Goal: Transaction & Acquisition: Obtain resource

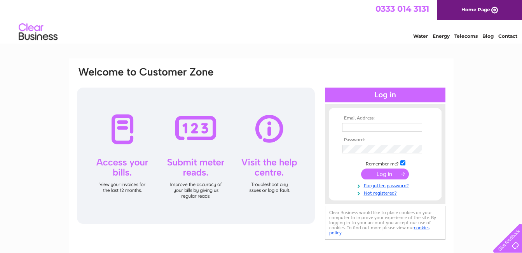
type input "[EMAIL_ADDRESS][DOMAIN_NAME]"
click at [372, 174] on input "submit" at bounding box center [385, 173] width 48 height 11
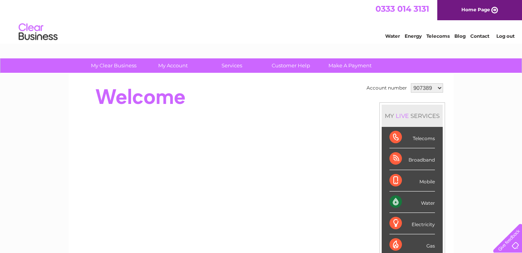
click at [438, 85] on select "907389 1132248 1132249" at bounding box center [427, 87] width 32 height 9
select select "1132248"
click at [411, 83] on select "907389 1132248 1132249" at bounding box center [427, 87] width 32 height 9
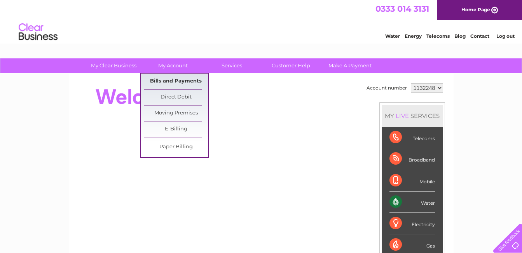
click at [185, 77] on link "Bills and Payments" at bounding box center [176, 81] width 64 height 16
click at [173, 77] on link "Bills and Payments" at bounding box center [176, 81] width 64 height 16
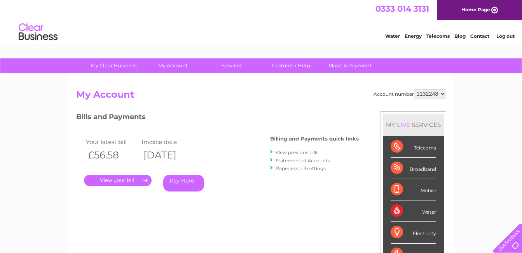
click at [128, 181] on link "." at bounding box center [118, 179] width 68 height 11
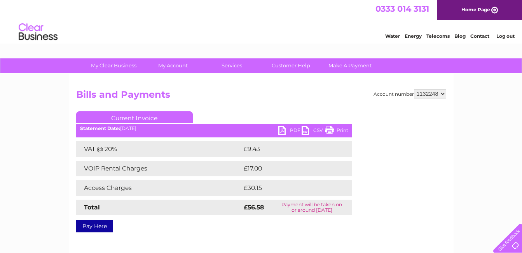
click at [291, 129] on link "PDF" at bounding box center [289, 131] width 23 height 11
click at [447, 94] on div "Account number 907389 1132248 1132249 Bills and Payments Current Invoice PDF CS…" at bounding box center [261, 182] width 385 height 218
click at [443, 92] on select "907389 1132248 1132249" at bounding box center [430, 93] width 32 height 9
select select "1132249"
click at [414, 89] on select "907389 1132248 1132249" at bounding box center [430, 93] width 32 height 9
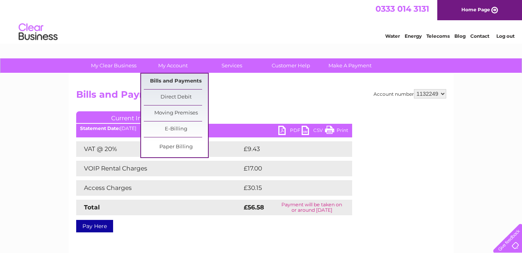
click at [168, 82] on link "Bills and Payments" at bounding box center [176, 81] width 64 height 16
click at [189, 78] on link "Bills and Payments" at bounding box center [176, 81] width 64 height 16
click at [178, 80] on link "Bills and Payments" at bounding box center [176, 81] width 64 height 16
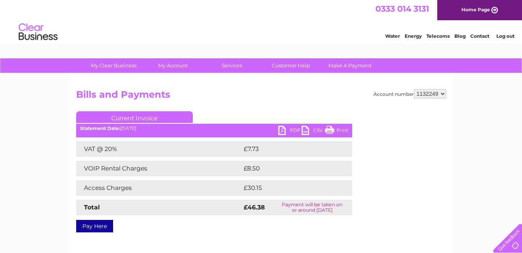
click at [283, 127] on link "PDF" at bounding box center [289, 131] width 23 height 11
